Goal: Task Accomplishment & Management: Use online tool/utility

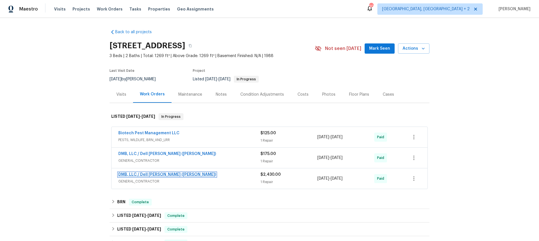
click at [132, 175] on link "DMB, LLC / Dell [PERSON_NAME] ([PERSON_NAME])" at bounding box center [167, 174] width 98 height 4
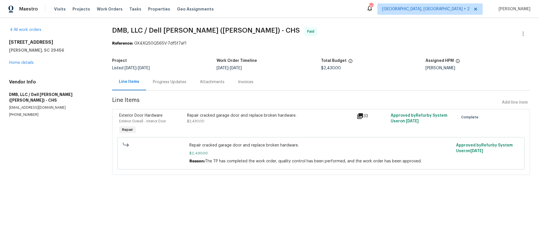
click at [360, 115] on icon at bounding box center [361, 116] width 6 height 6
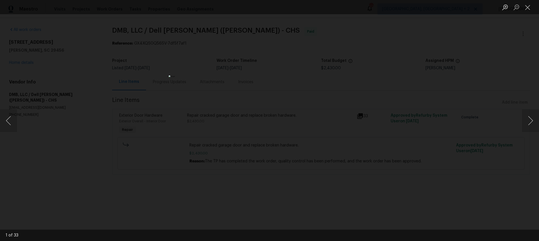
click at [356, 43] on div "Lightbox" at bounding box center [269, 120] width 539 height 241
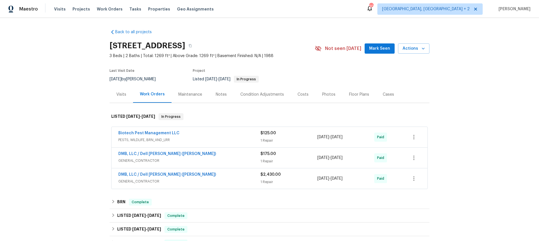
click at [124, 94] on div "Visits" at bounding box center [121, 95] width 10 height 6
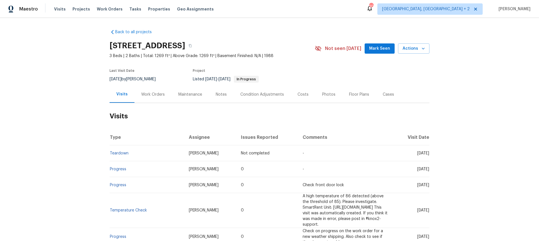
click at [145, 90] on div "Work Orders" at bounding box center [153, 94] width 37 height 17
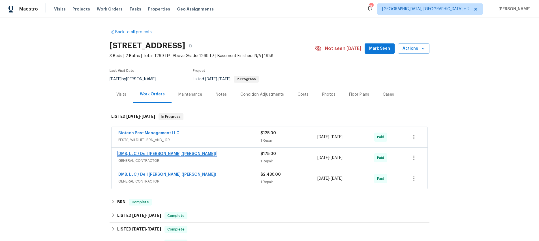
click at [125, 154] on link "DMB, LLC / Dell [PERSON_NAME] ([PERSON_NAME])" at bounding box center [167, 154] width 98 height 4
click at [114, 202] on icon at bounding box center [113, 201] width 4 height 4
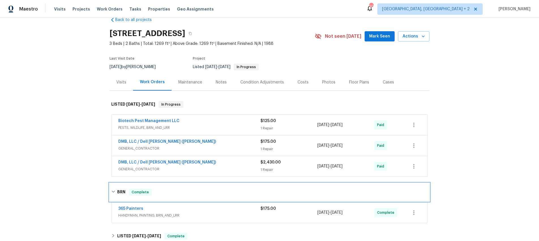
scroll to position [56, 0]
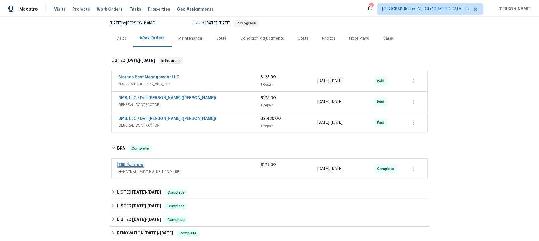
click at [124, 163] on link "365 Painters" at bounding box center [130, 165] width 25 height 4
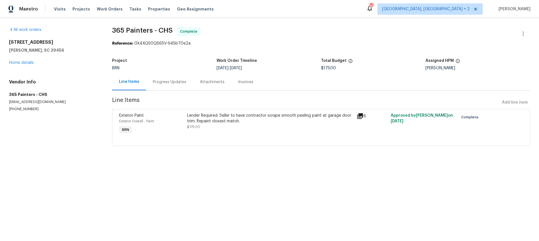
click at [359, 114] on icon at bounding box center [361, 116] width 6 height 6
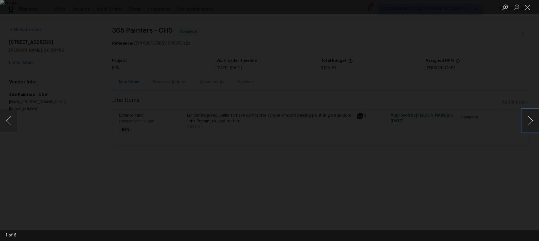
click at [530, 120] on button "Next image" at bounding box center [530, 120] width 17 height 23
click at [527, 122] on button "Next image" at bounding box center [530, 120] width 17 height 23
click at [528, 123] on button "Next image" at bounding box center [530, 120] width 17 height 23
click at [530, 124] on button "Next image" at bounding box center [530, 120] width 17 height 23
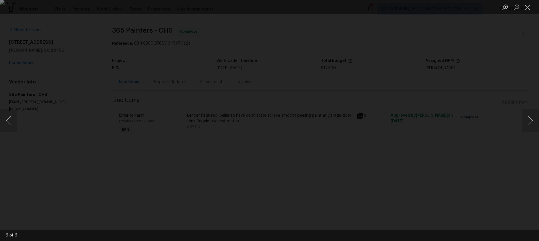
click at [480, 58] on div "Lightbox" at bounding box center [269, 120] width 539 height 241
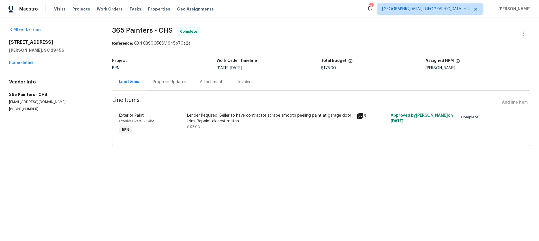
click at [238, 82] on div "Invoices" at bounding box center [245, 82] width 15 height 6
